Goal: Find specific page/section: Find specific page/section

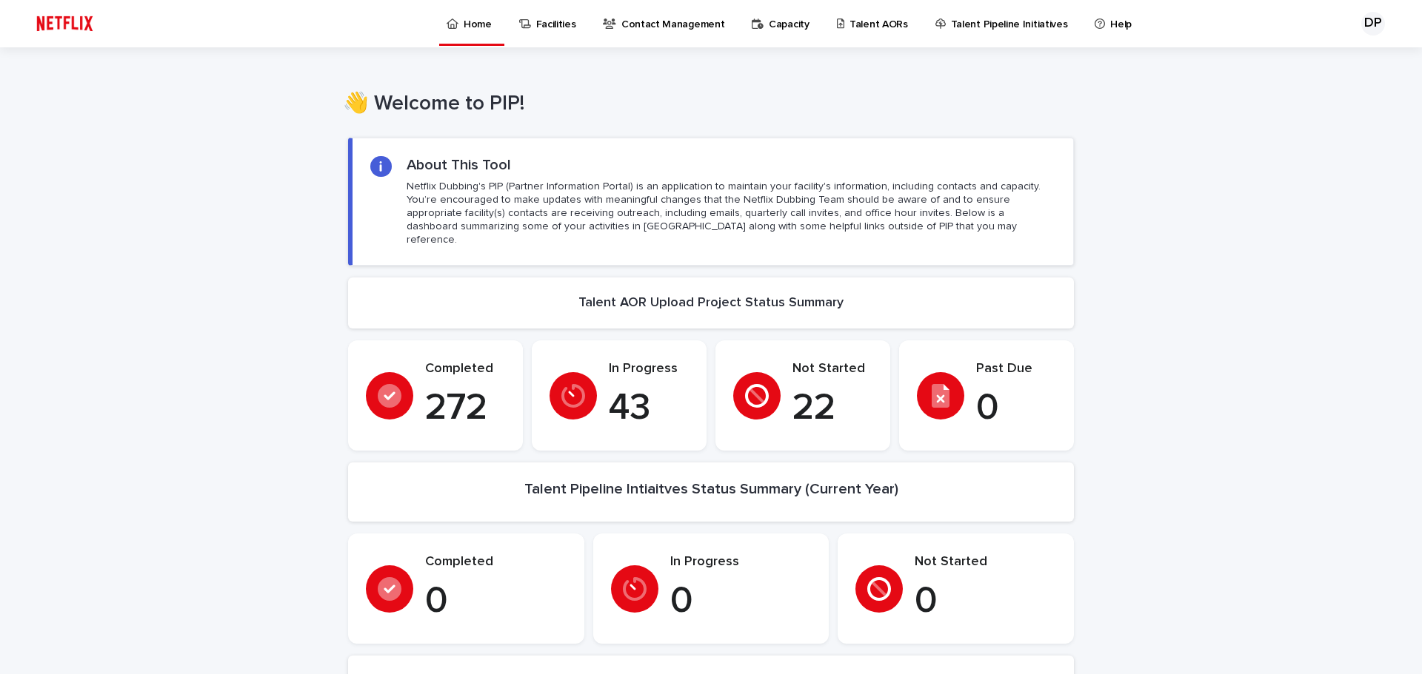
click at [869, 41] on link "Talent AORs" at bounding box center [874, 23] width 79 height 46
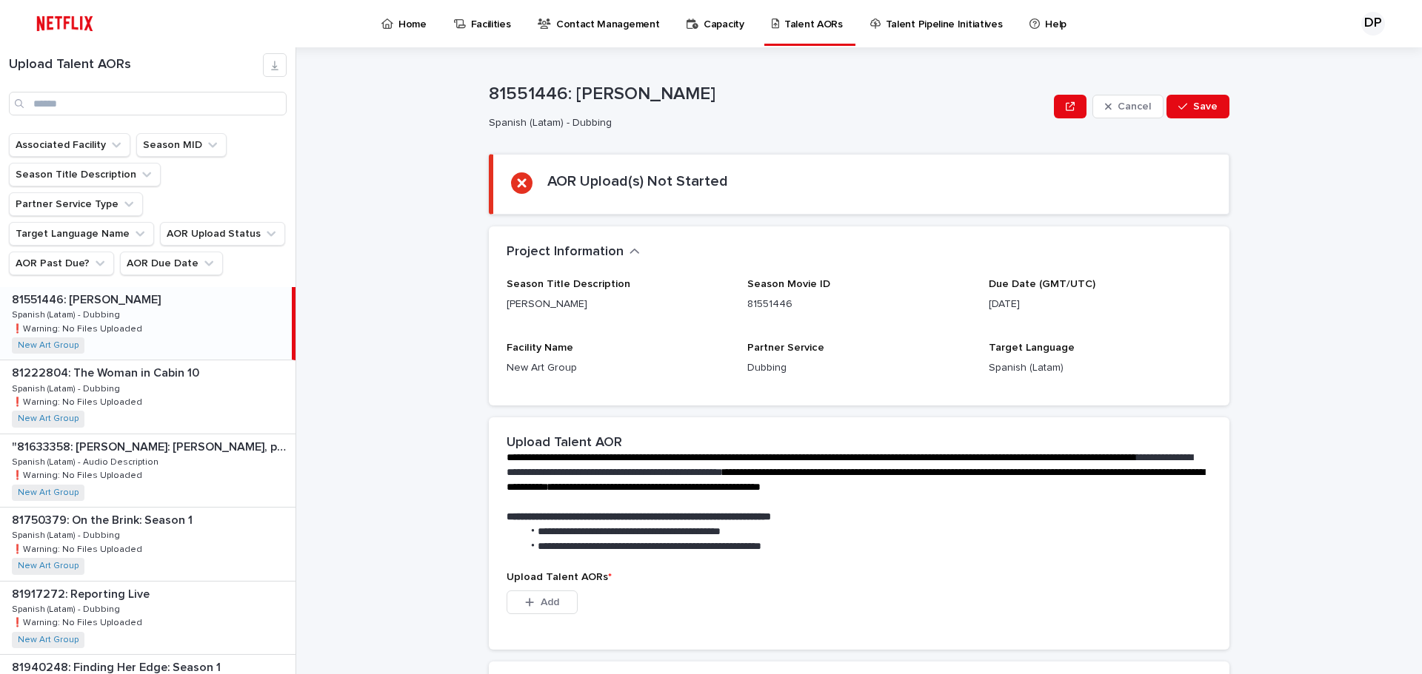
click at [422, 33] on link "Home" at bounding box center [406, 23] width 53 height 46
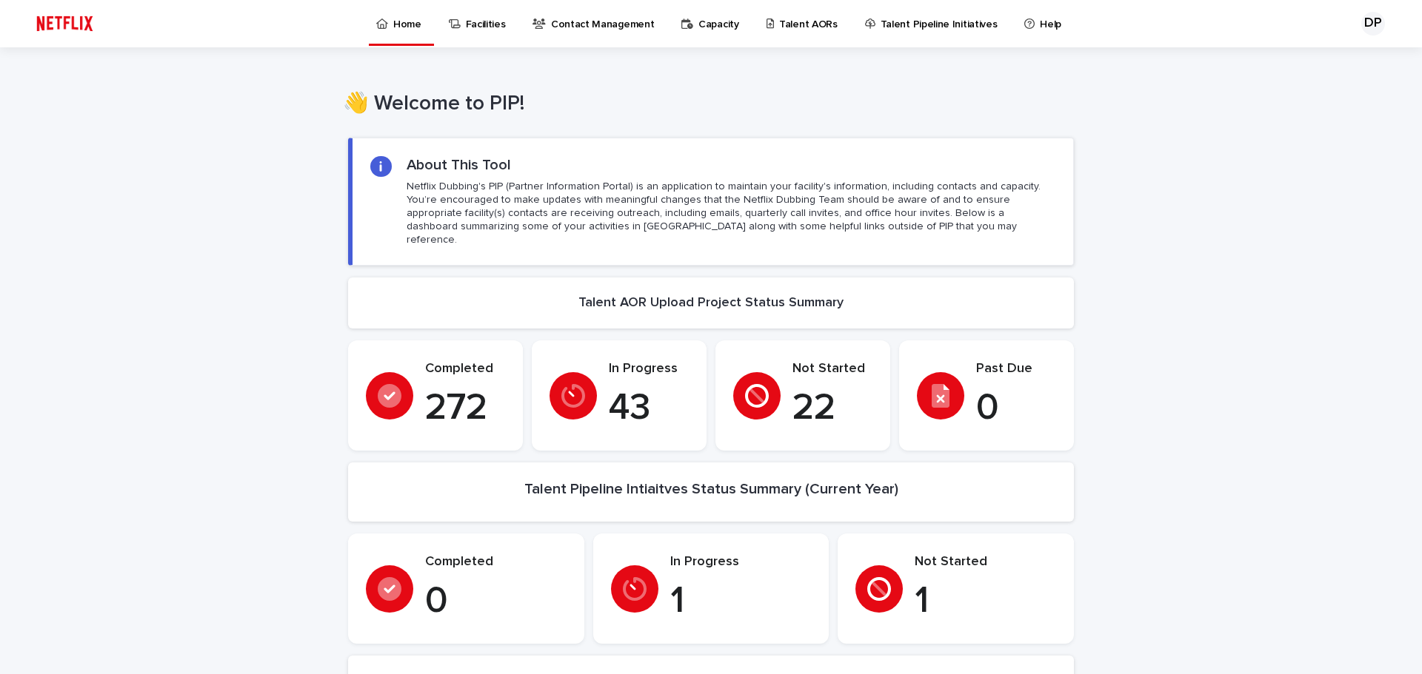
click at [790, 28] on p "Talent AORs" at bounding box center [808, 15] width 58 height 31
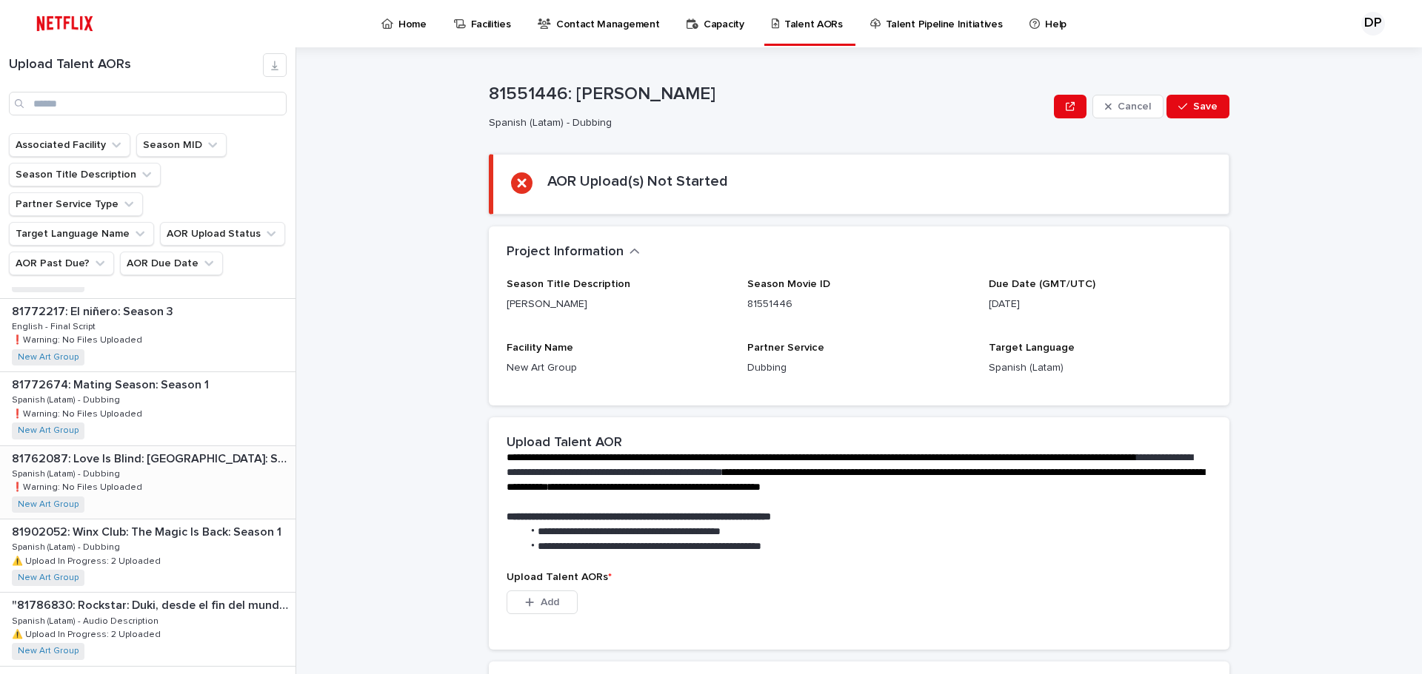
scroll to position [1357, 0]
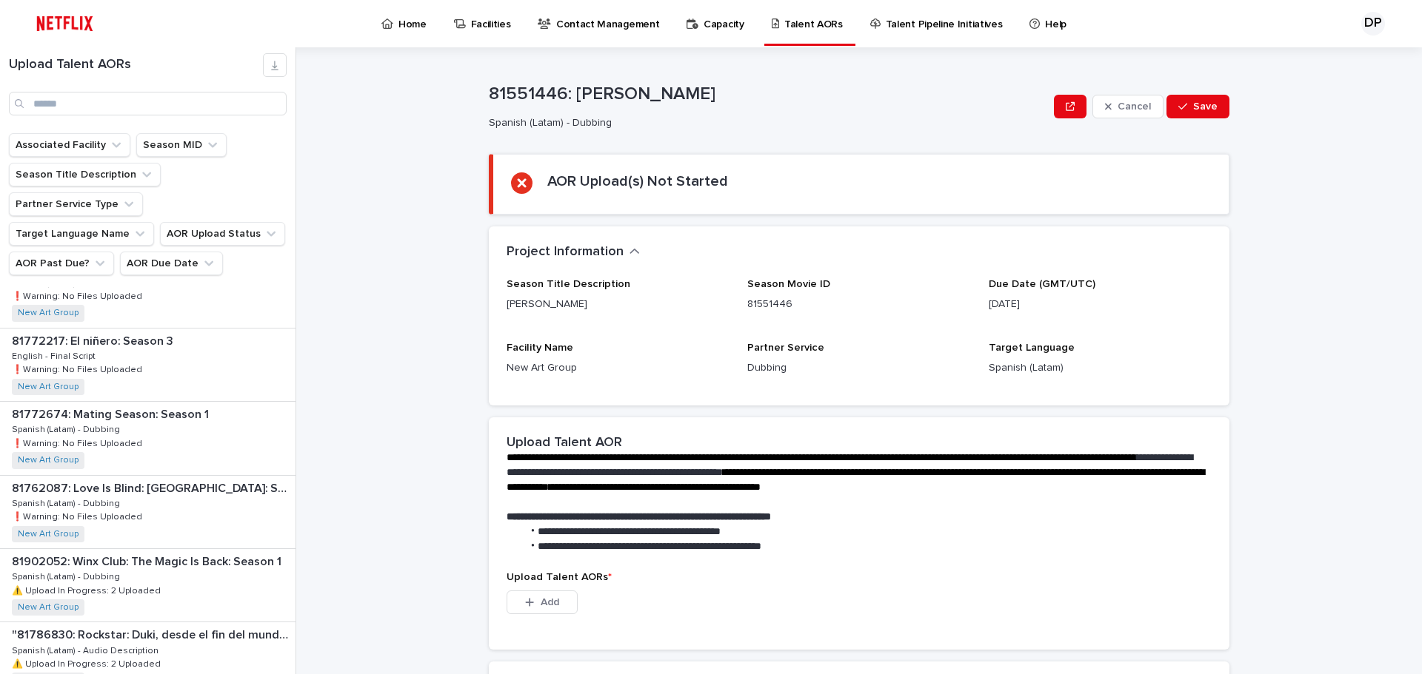
click at [87, 22] on img at bounding box center [65, 24] width 70 height 30
